Goal: Navigation & Orientation: Find specific page/section

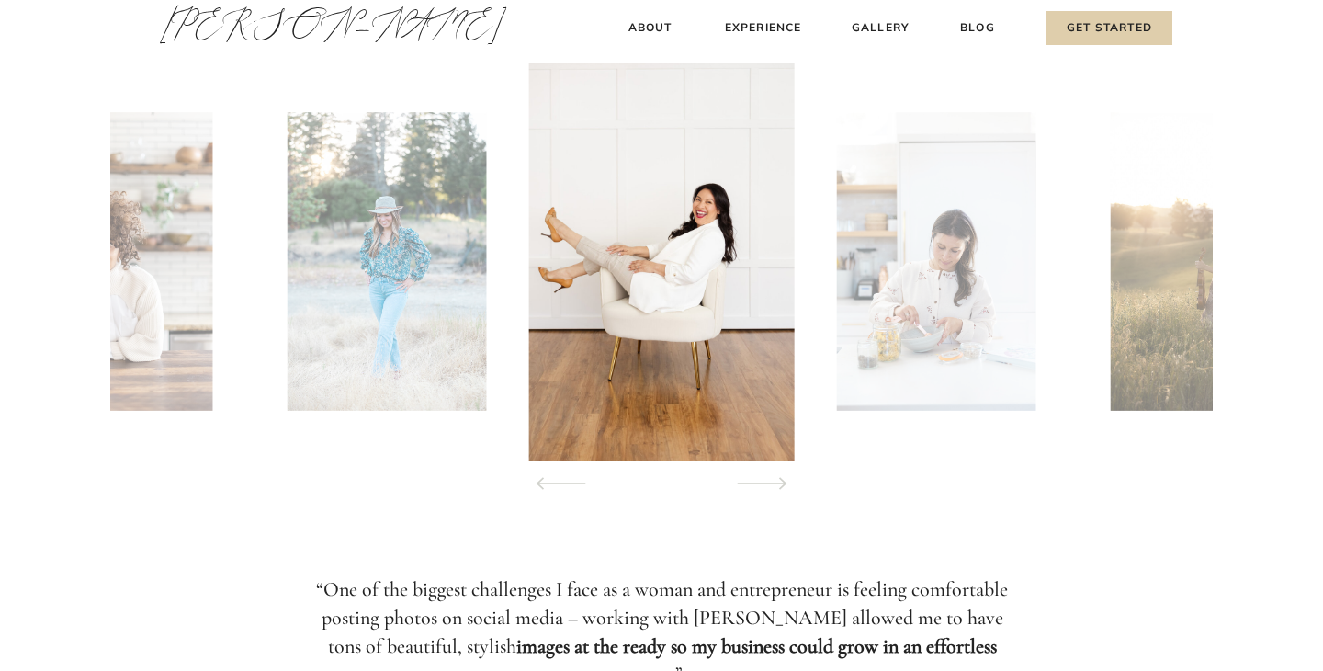
scroll to position [1803, 0]
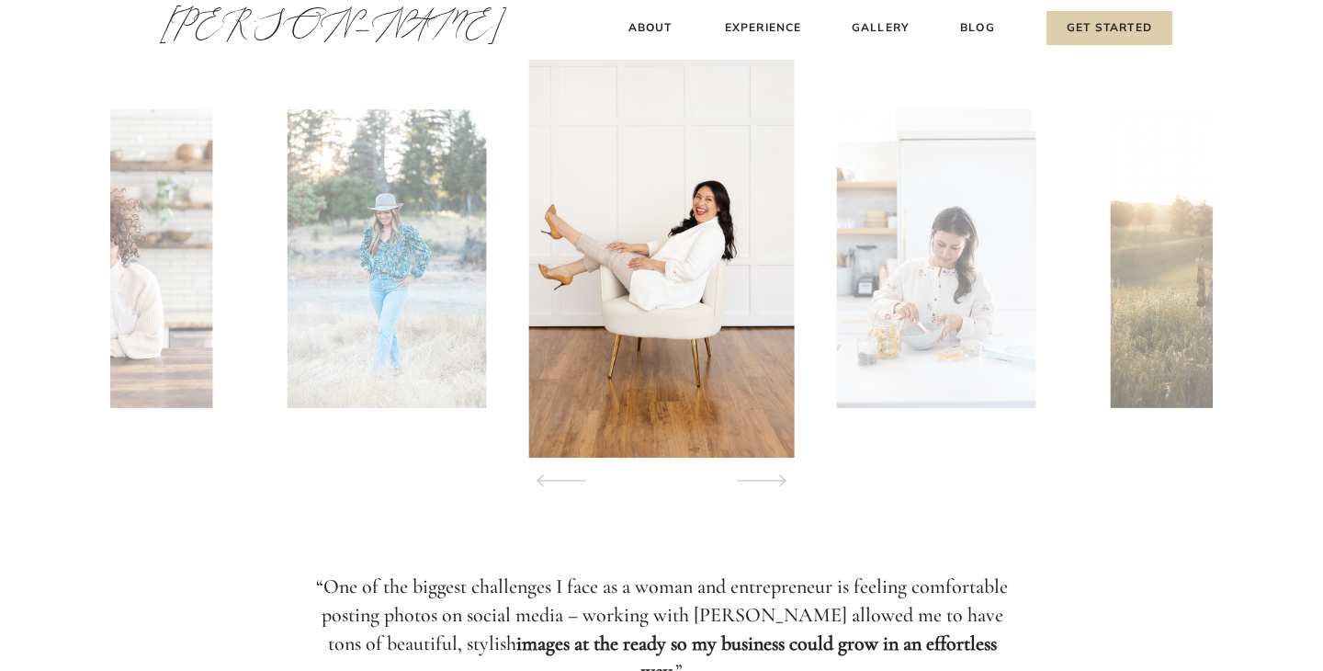
click at [961, 330] on img at bounding box center [935, 258] width 198 height 299
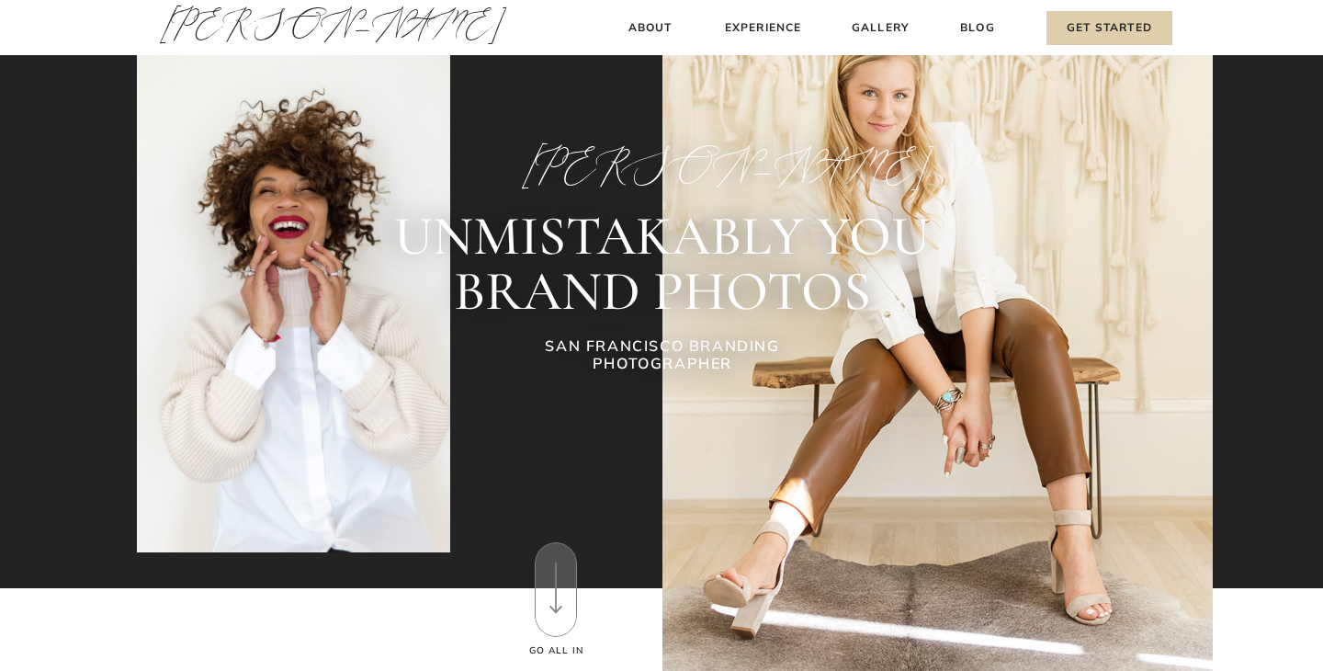
scroll to position [0, 0]
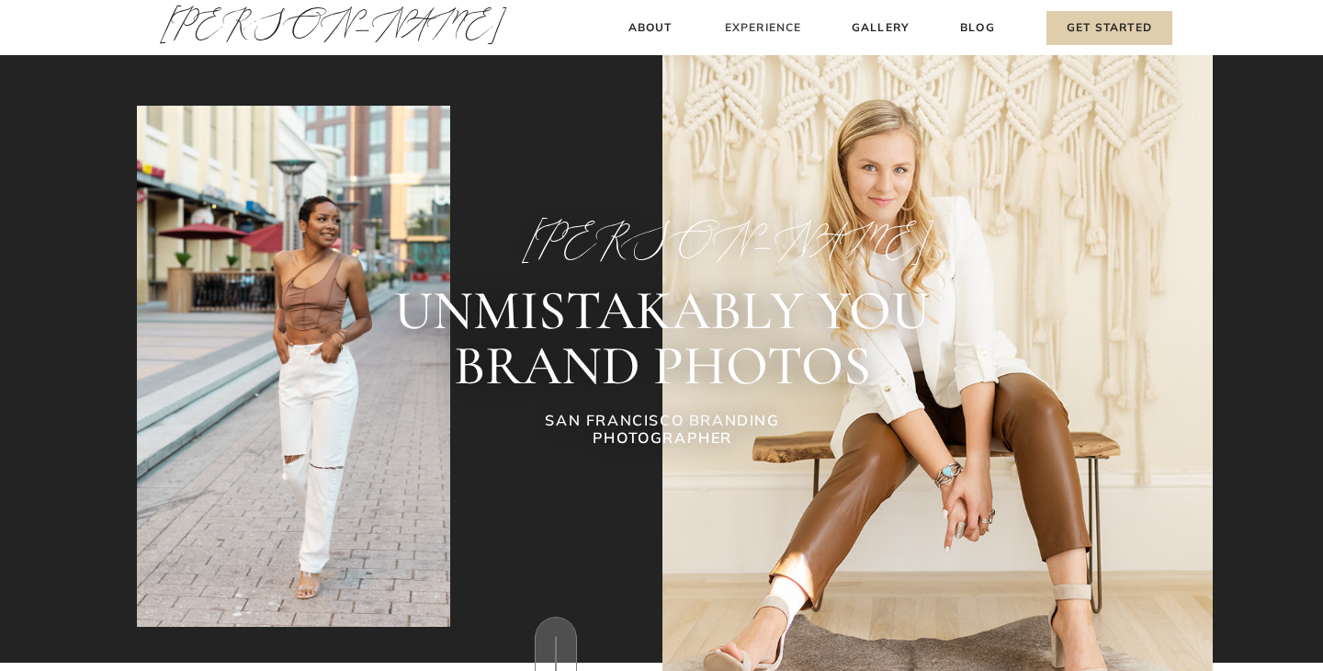
click at [756, 25] on h3 "Experience" at bounding box center [763, 27] width 82 height 19
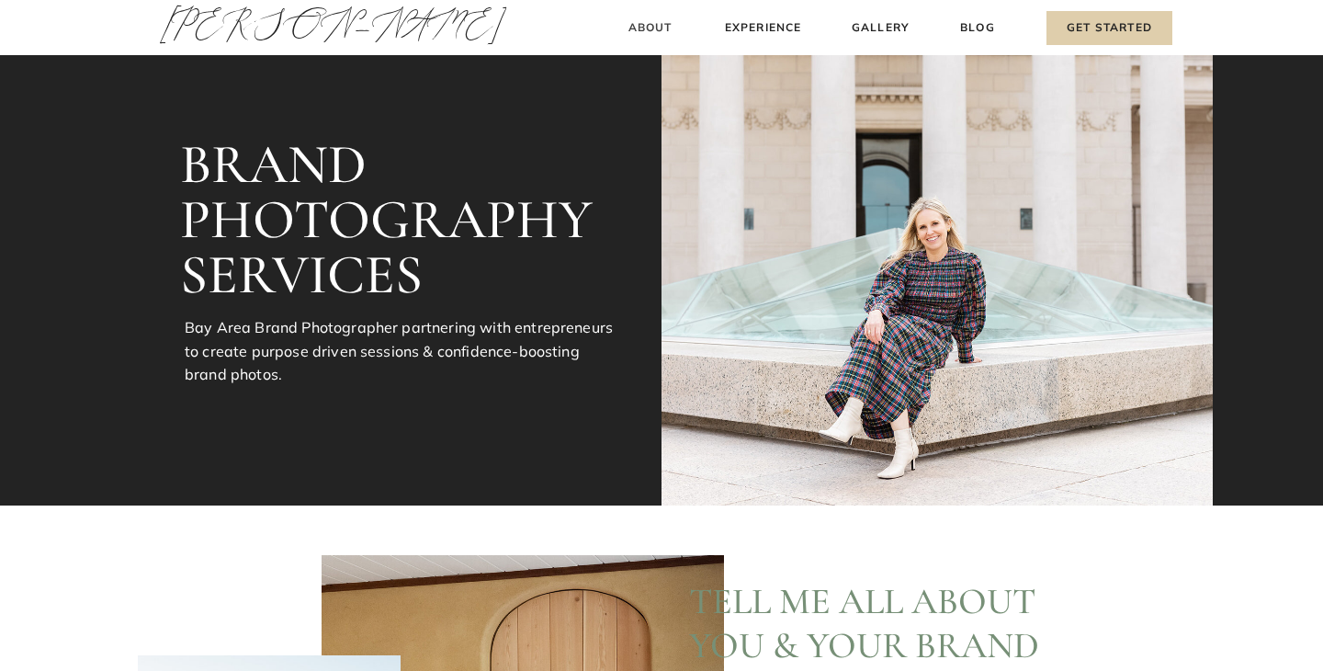
click at [631, 36] on h3 "About" at bounding box center [650, 27] width 54 height 19
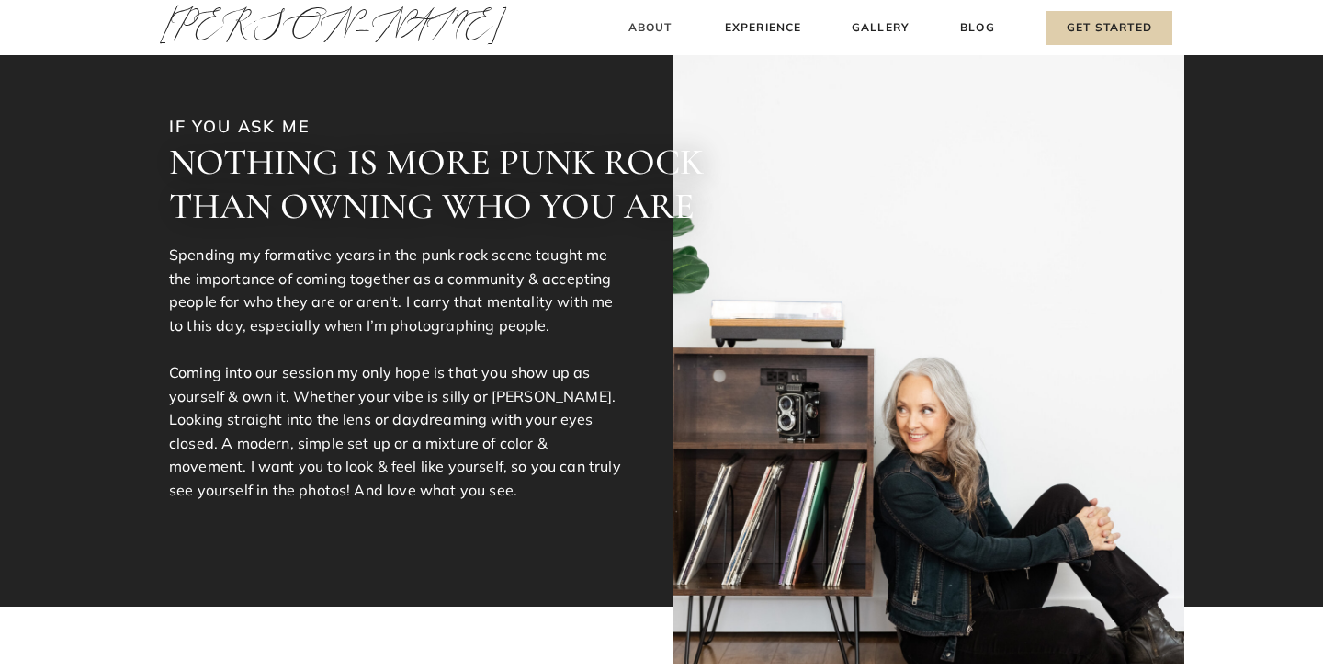
click at [642, 30] on h3 "About" at bounding box center [650, 27] width 54 height 19
click at [776, 29] on h3 "Experience" at bounding box center [763, 27] width 82 height 19
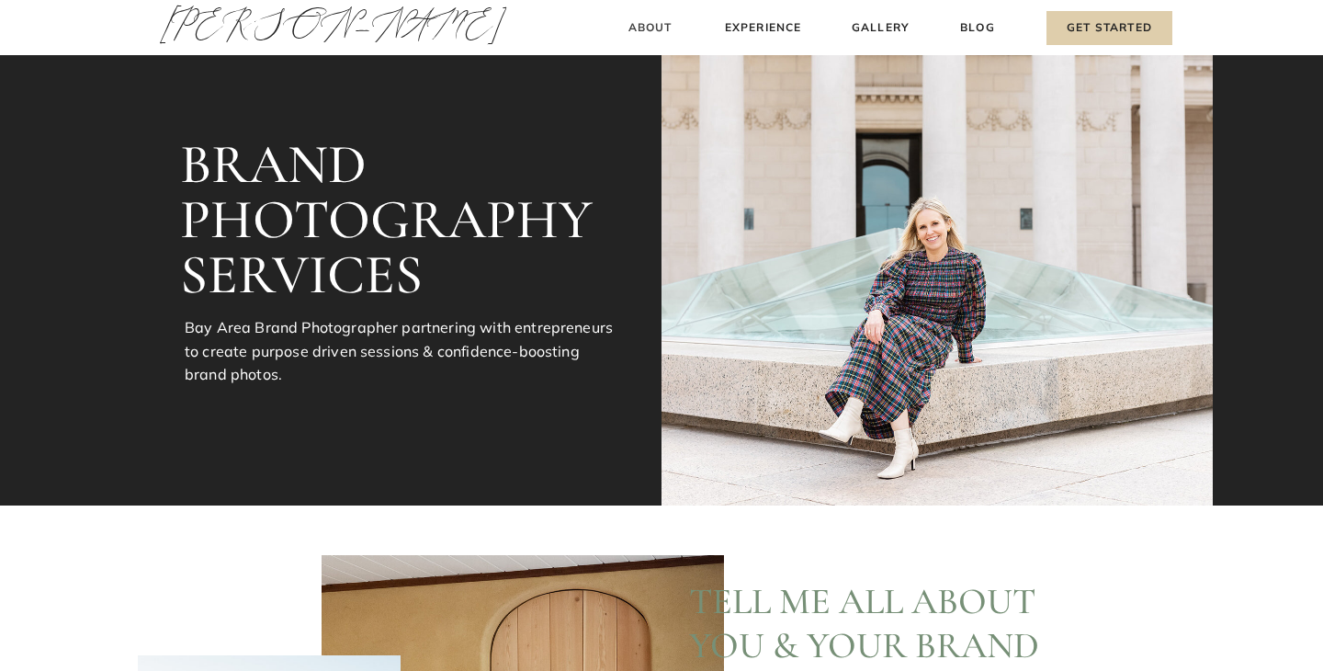
click at [659, 28] on h3 "About" at bounding box center [650, 27] width 54 height 19
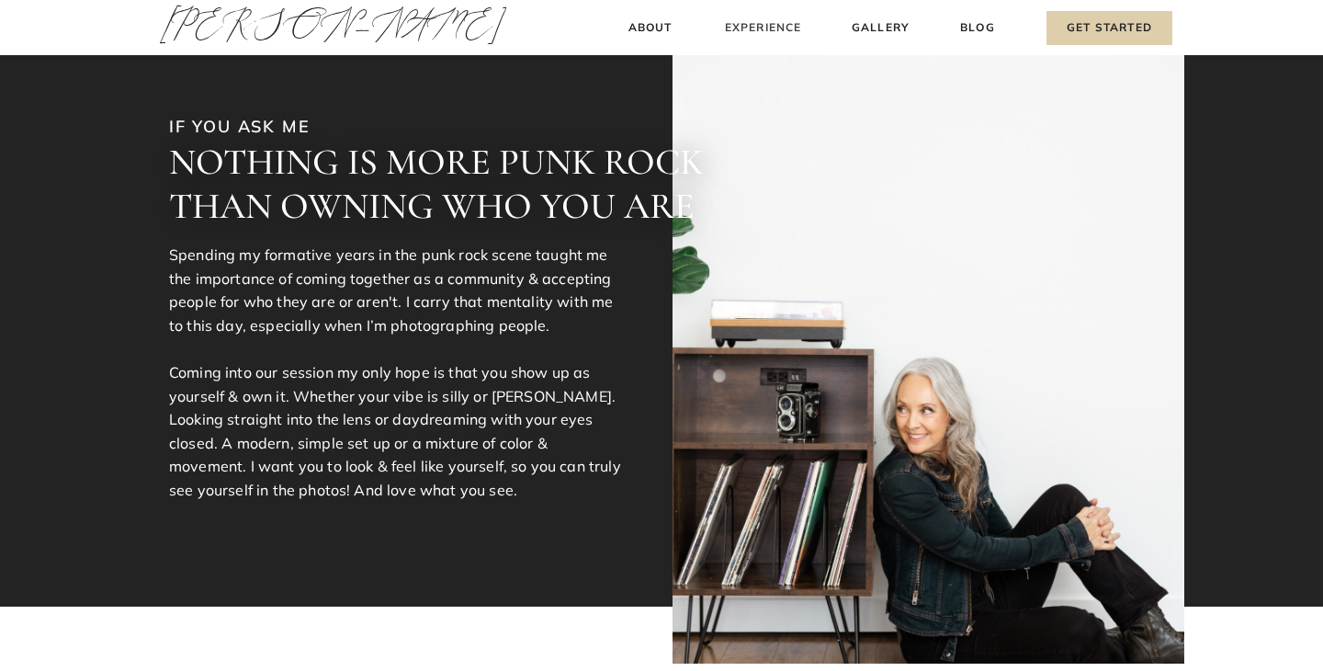
click at [778, 24] on h3 "Experience" at bounding box center [763, 27] width 82 height 19
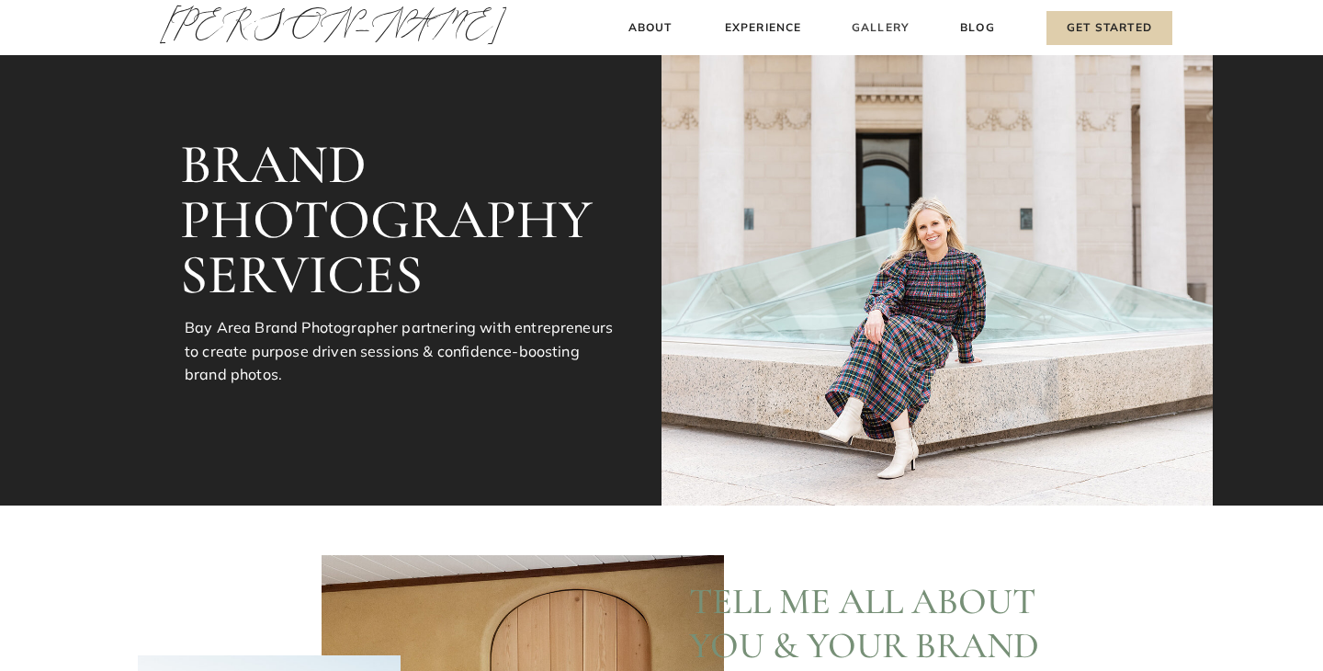
click at [908, 34] on h3 "Gallery" at bounding box center [881, 27] width 62 height 19
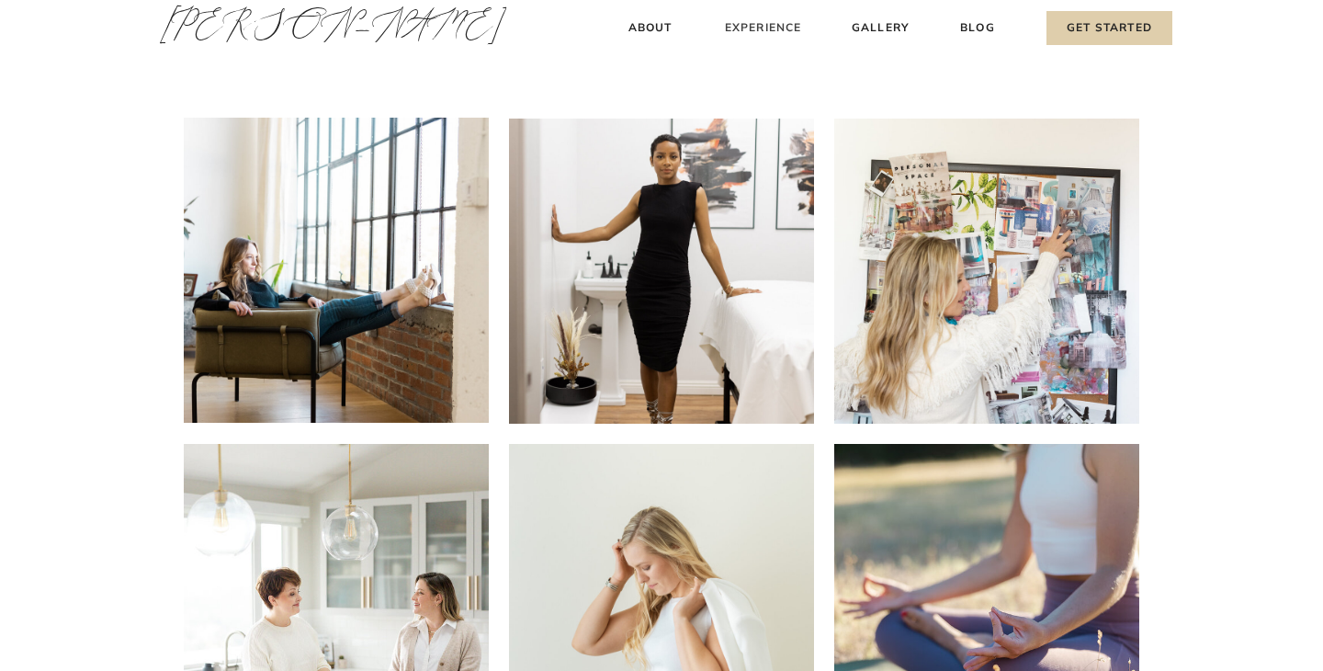
click at [789, 27] on h3 "Experience" at bounding box center [763, 27] width 82 height 19
